Goal: Task Accomplishment & Management: Use online tool/utility

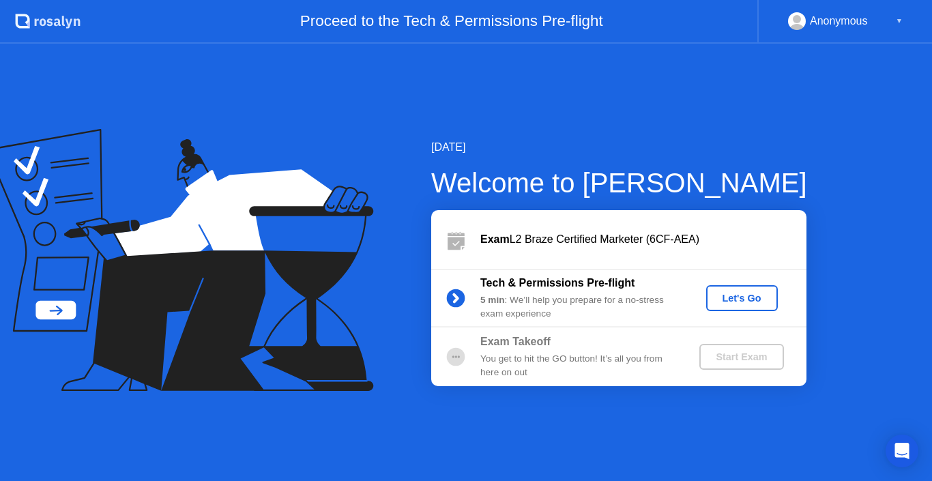
click at [744, 304] on div "Let's Go" at bounding box center [742, 298] width 61 height 11
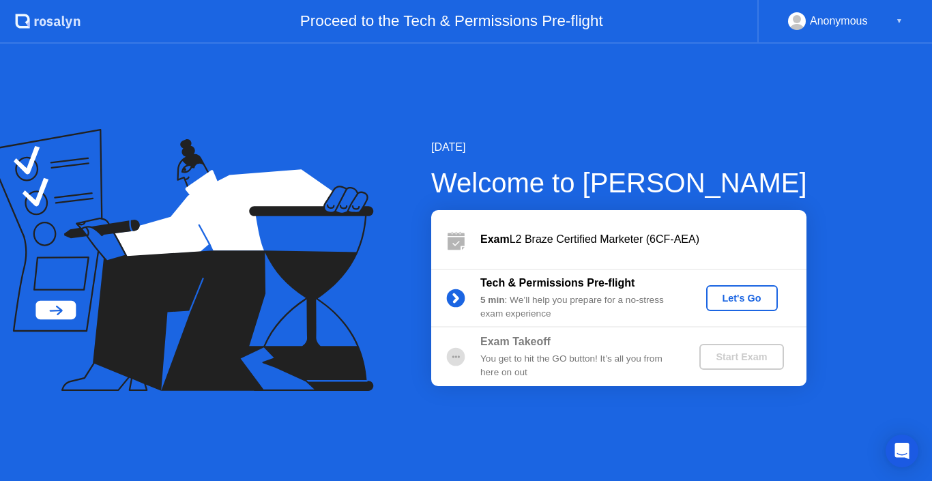
click at [738, 295] on div "Let's Go" at bounding box center [742, 298] width 61 height 11
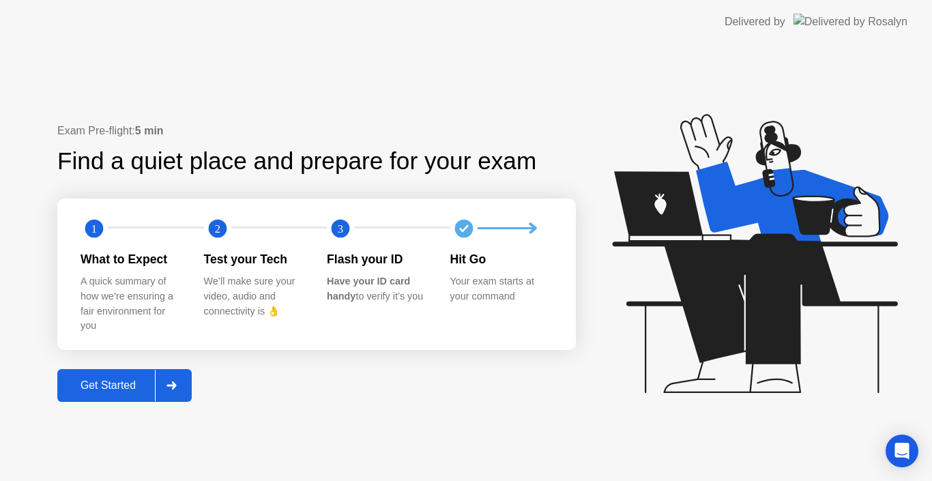
click at [102, 389] on div "Get Started" at bounding box center [107, 385] width 93 height 12
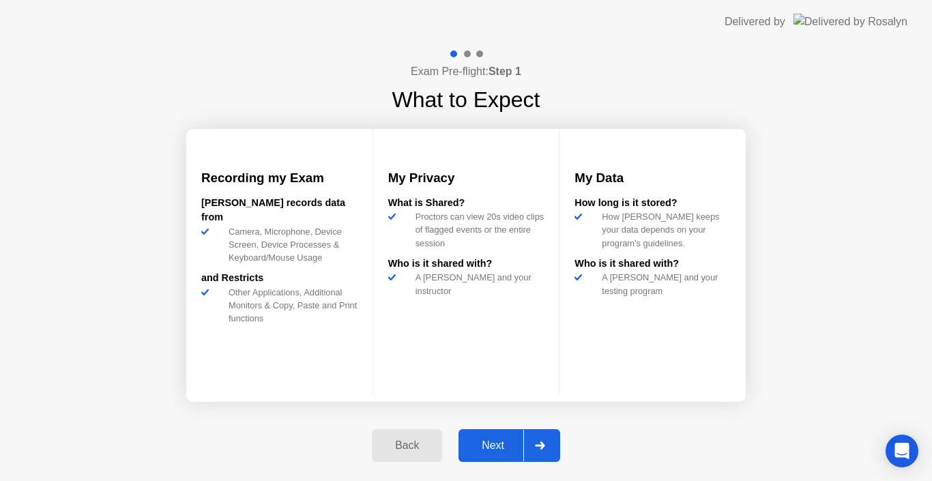
click at [486, 442] on div "Next" at bounding box center [493, 445] width 61 height 12
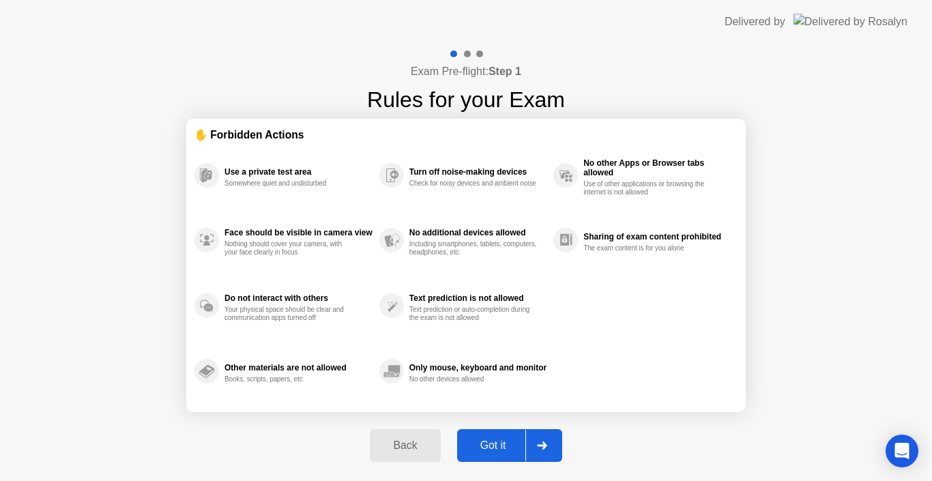
click at [486, 442] on div "Got it" at bounding box center [493, 445] width 64 height 12
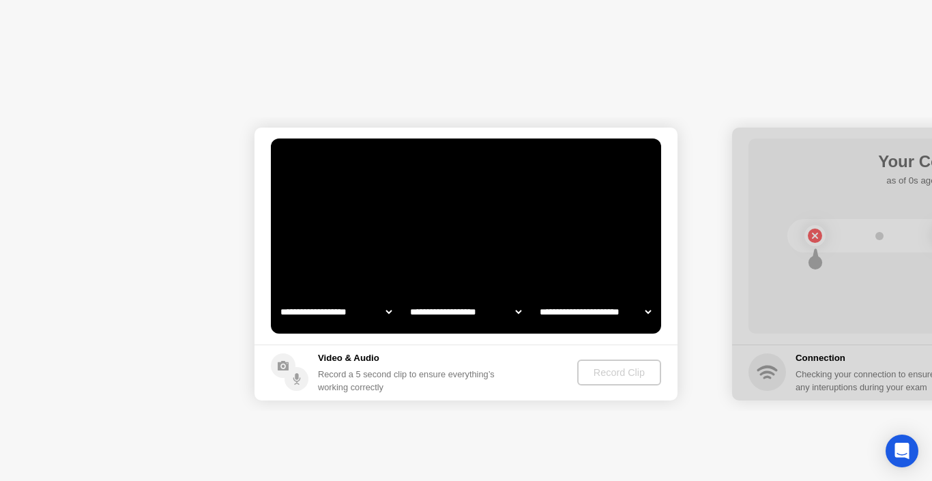
select select "**********"
select select "*******"
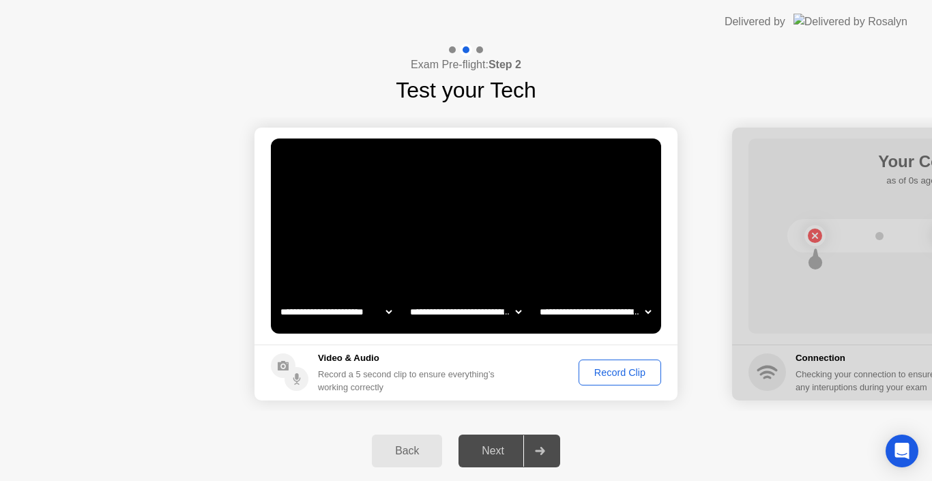
click at [615, 375] on div "Record Clip" at bounding box center [619, 372] width 73 height 11
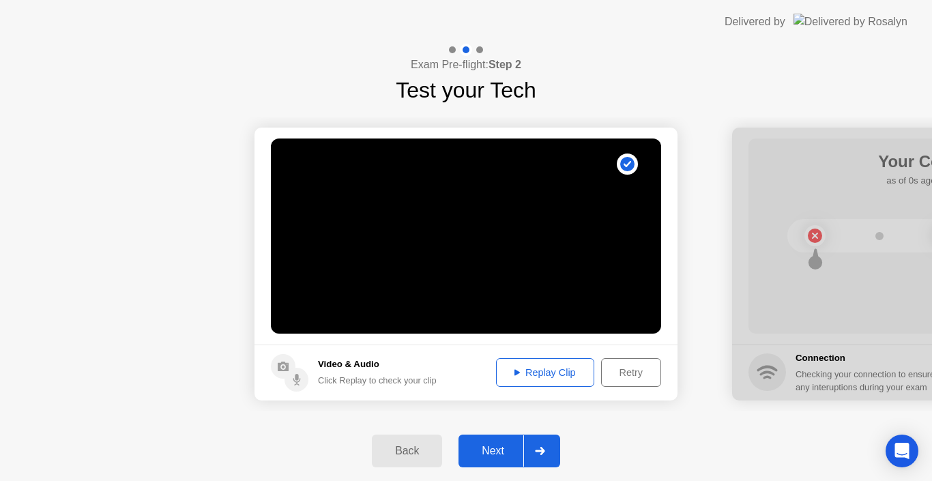
click at [497, 446] on div "Next" at bounding box center [493, 451] width 61 height 12
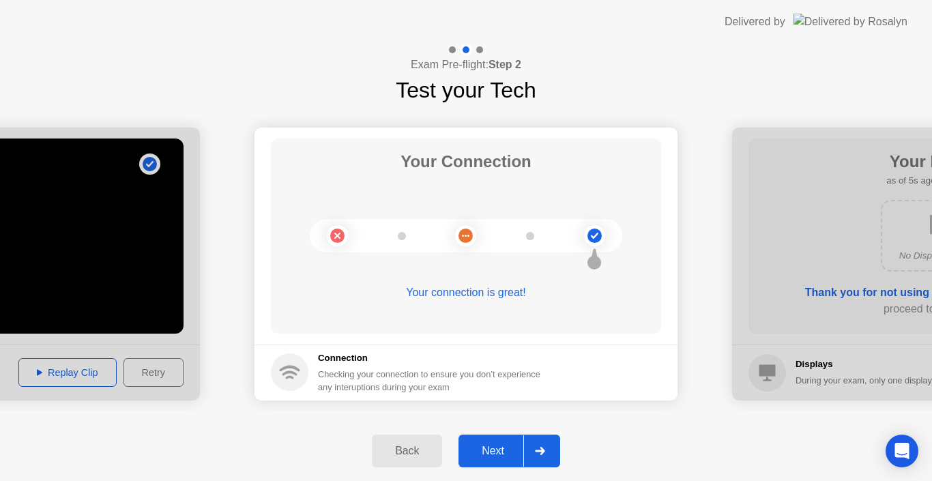
click at [497, 446] on div "Next" at bounding box center [493, 451] width 61 height 12
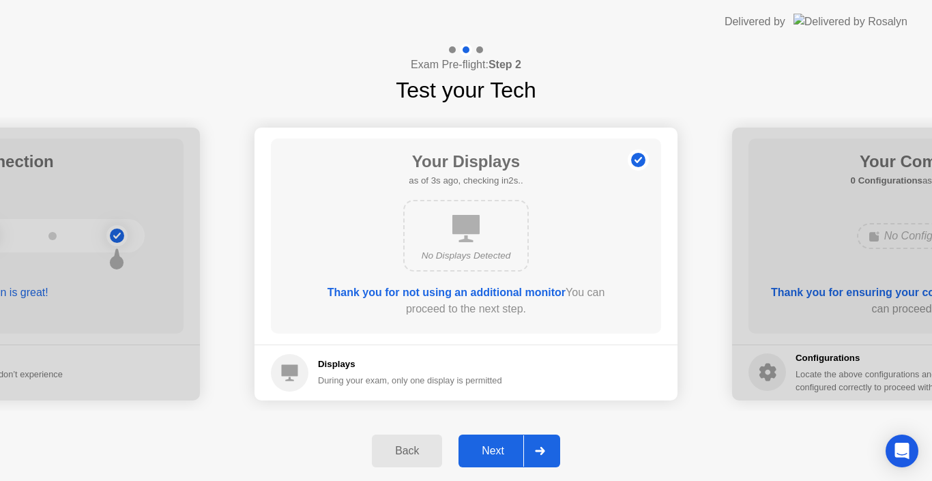
click at [496, 448] on div "Next" at bounding box center [493, 451] width 61 height 12
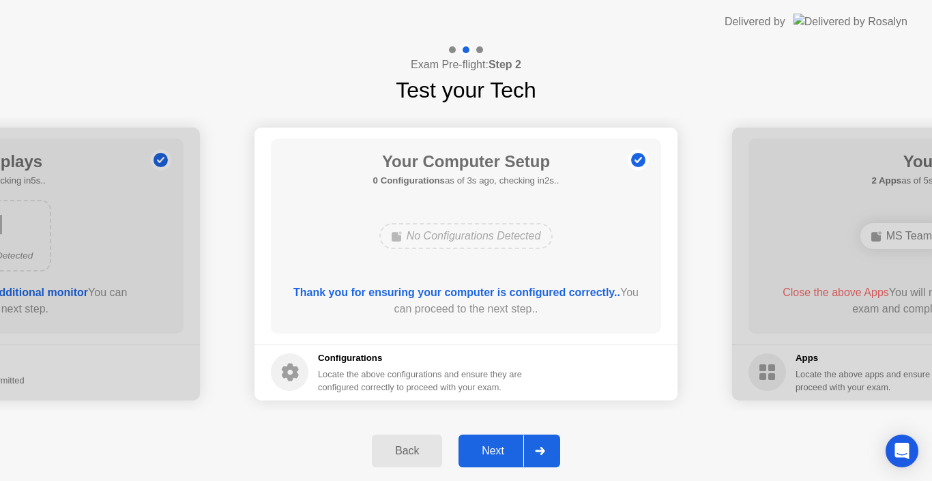
click at [497, 452] on div "Next" at bounding box center [493, 451] width 61 height 12
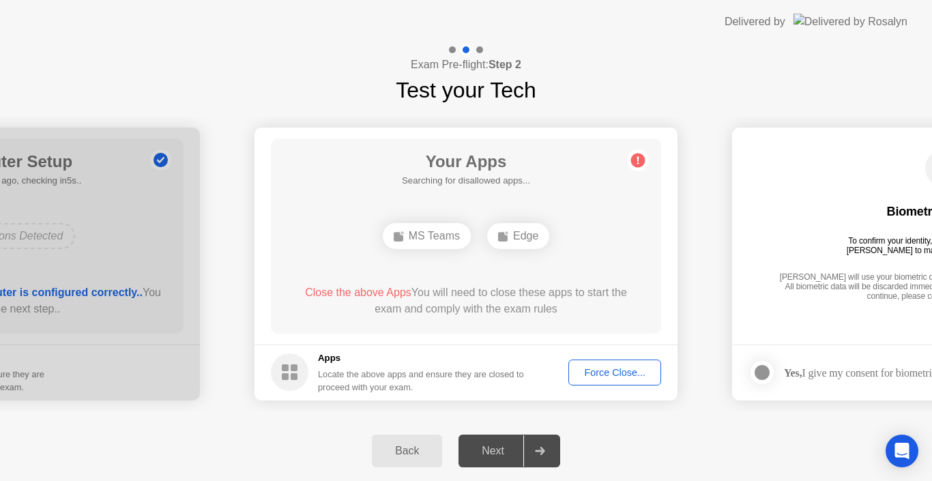
click at [614, 374] on div "Force Close..." at bounding box center [614, 372] width 83 height 11
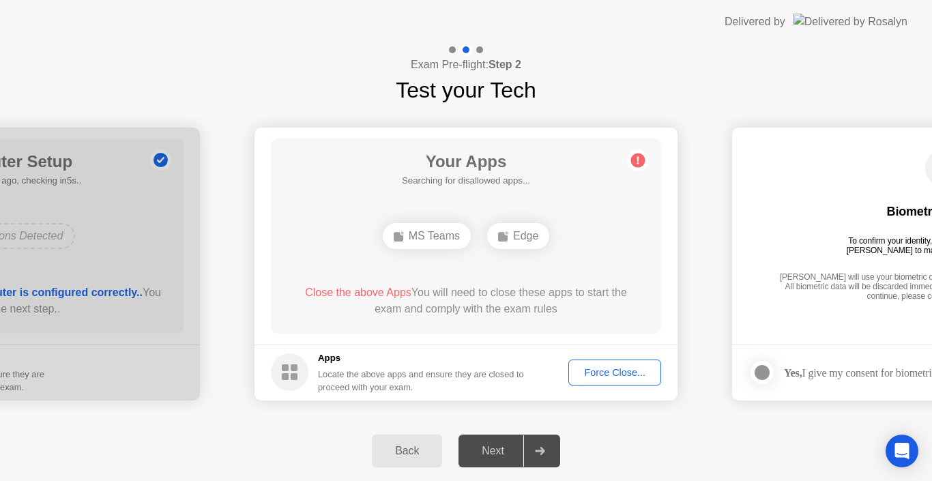
click at [613, 374] on div "Force Close..." at bounding box center [614, 372] width 83 height 11
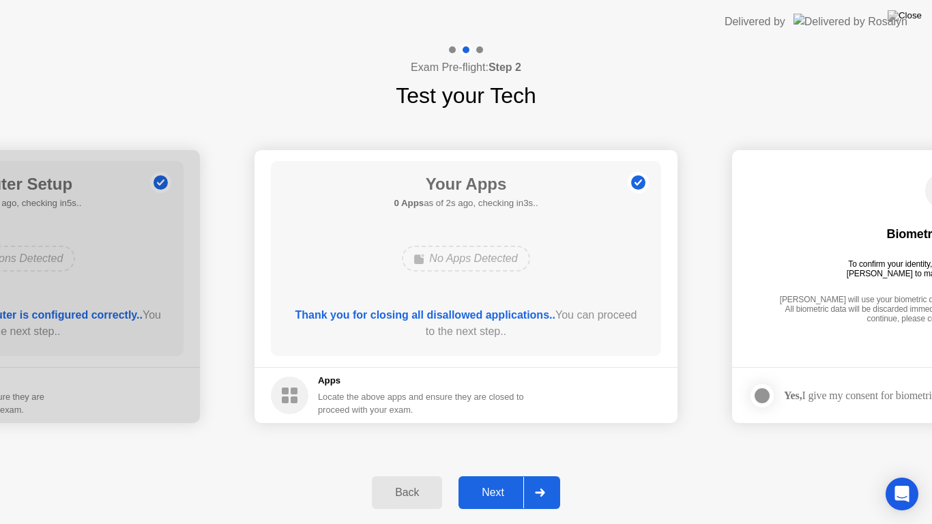
click at [497, 480] on div "Next" at bounding box center [493, 492] width 61 height 12
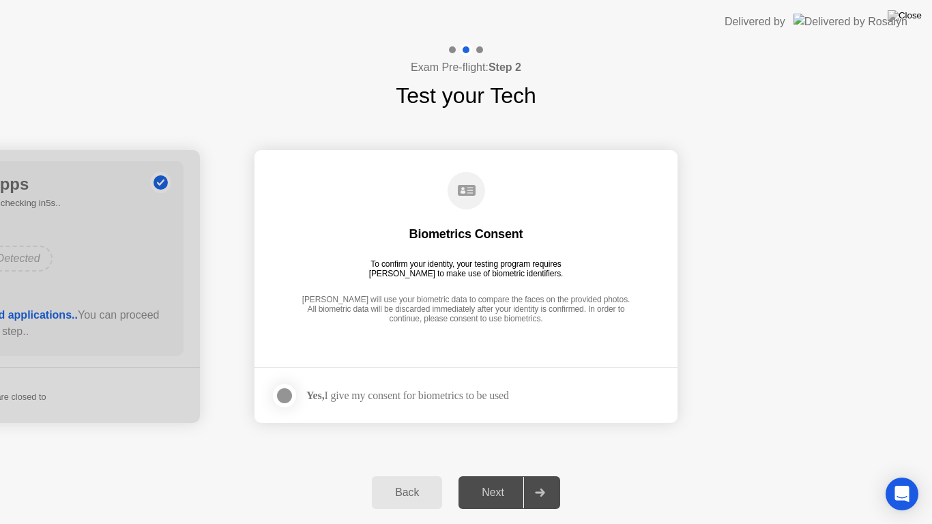
click at [282, 392] on div at bounding box center [284, 396] width 16 height 16
click at [487, 480] on div "Next" at bounding box center [493, 492] width 61 height 12
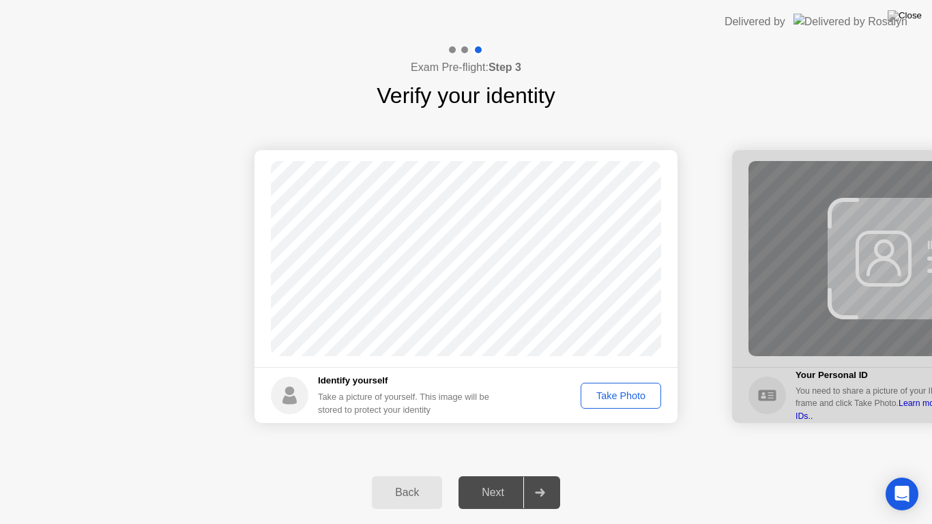
click at [615, 394] on div "Take Photo" at bounding box center [620, 395] width 71 height 11
click at [502, 480] on div "Next" at bounding box center [493, 492] width 61 height 12
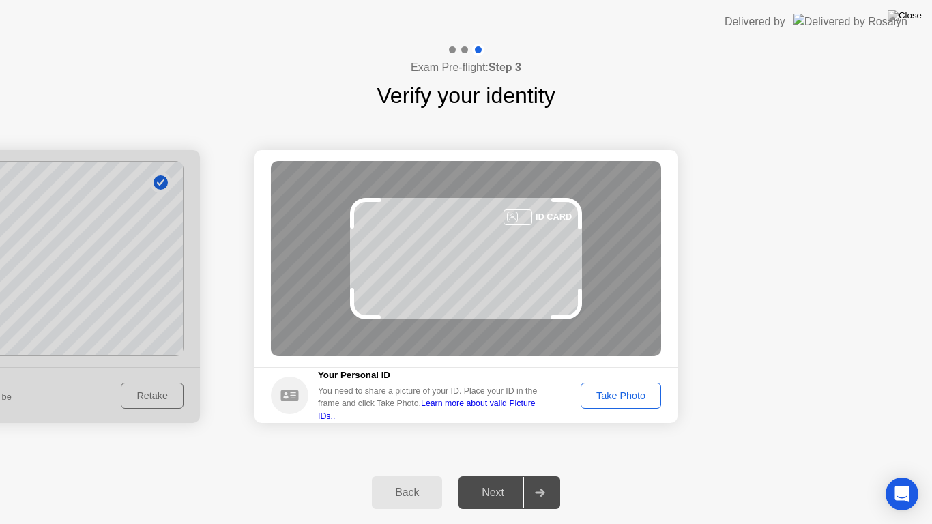
click at [630, 391] on div "Take Photo" at bounding box center [620, 395] width 71 height 11
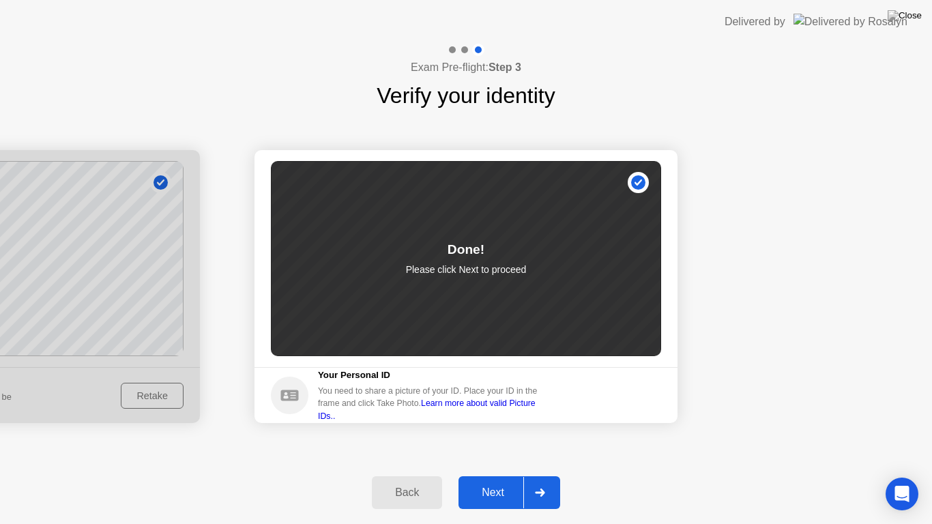
click at [495, 480] on button "Next" at bounding box center [509, 492] width 102 height 33
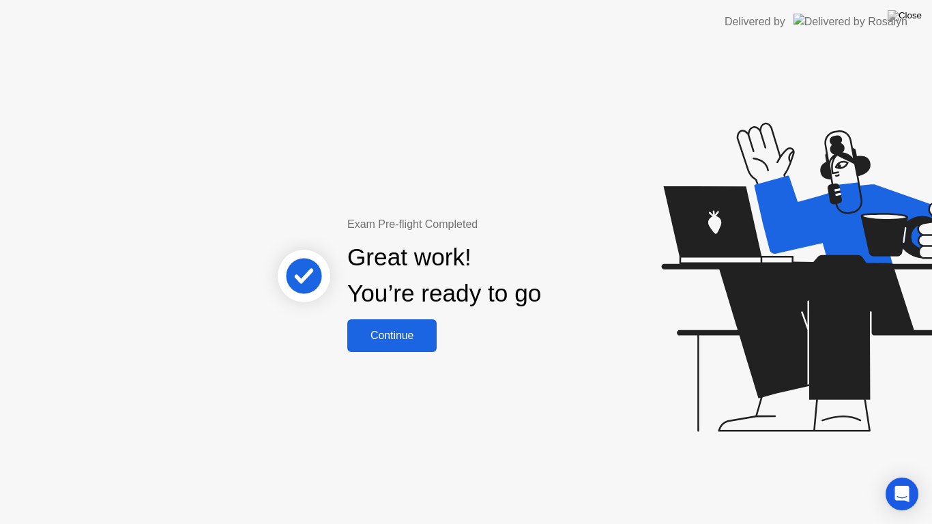
click at [398, 338] on div "Continue" at bounding box center [391, 336] width 81 height 12
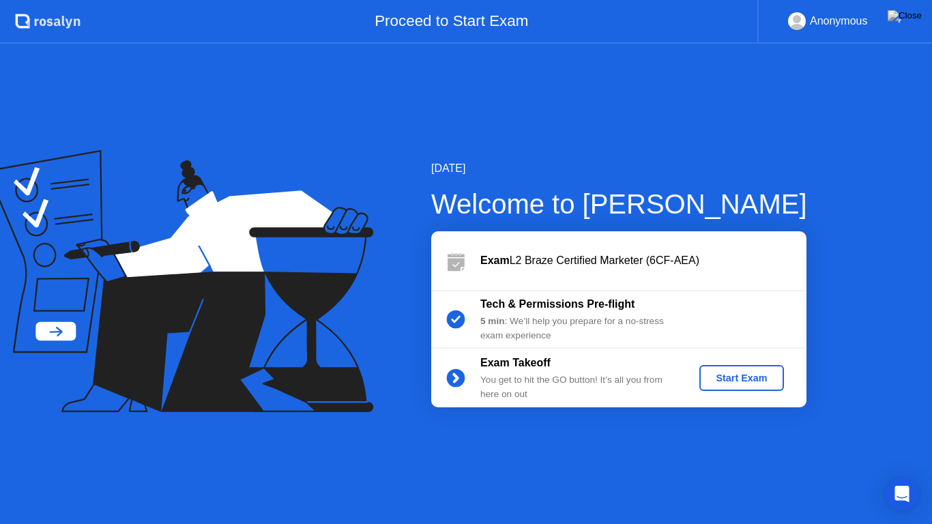
click at [744, 381] on div "Start Exam" at bounding box center [741, 378] width 73 height 11
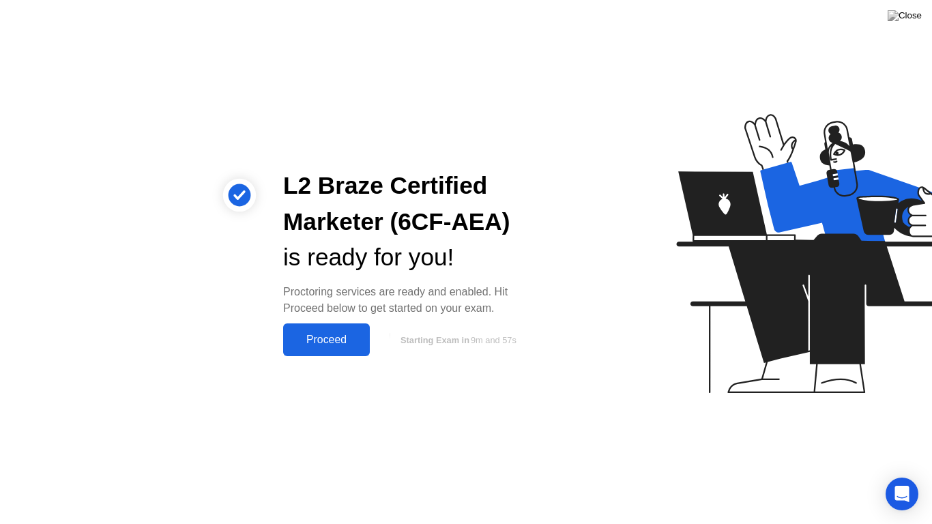
click at [336, 330] on button "Proceed" at bounding box center [326, 339] width 87 height 33
